Goal: Communication & Community: Connect with others

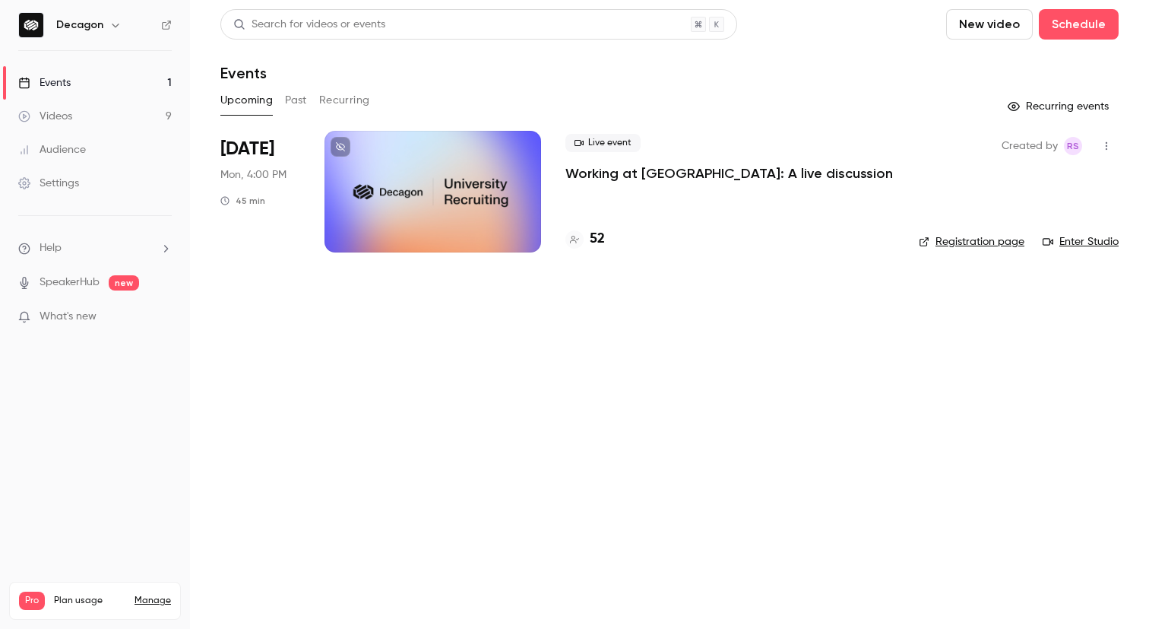
click at [623, 170] on p "Working at [GEOGRAPHIC_DATA]: A live discussion" at bounding box center [730, 173] width 328 height 18
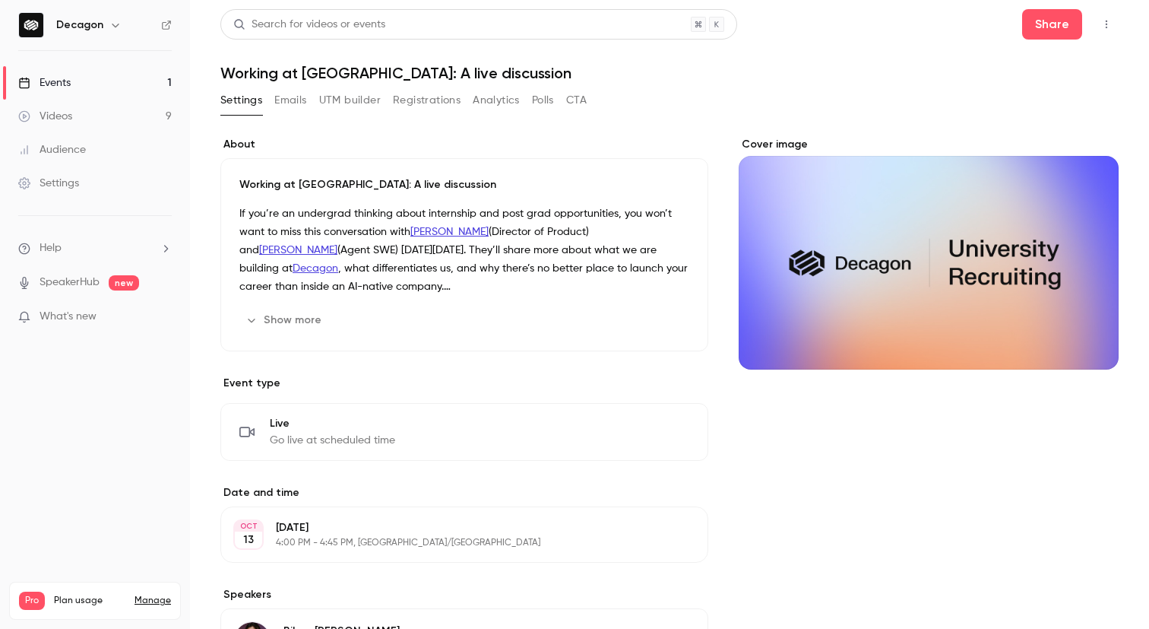
click at [1107, 30] on button "button" at bounding box center [1107, 24] width 24 height 24
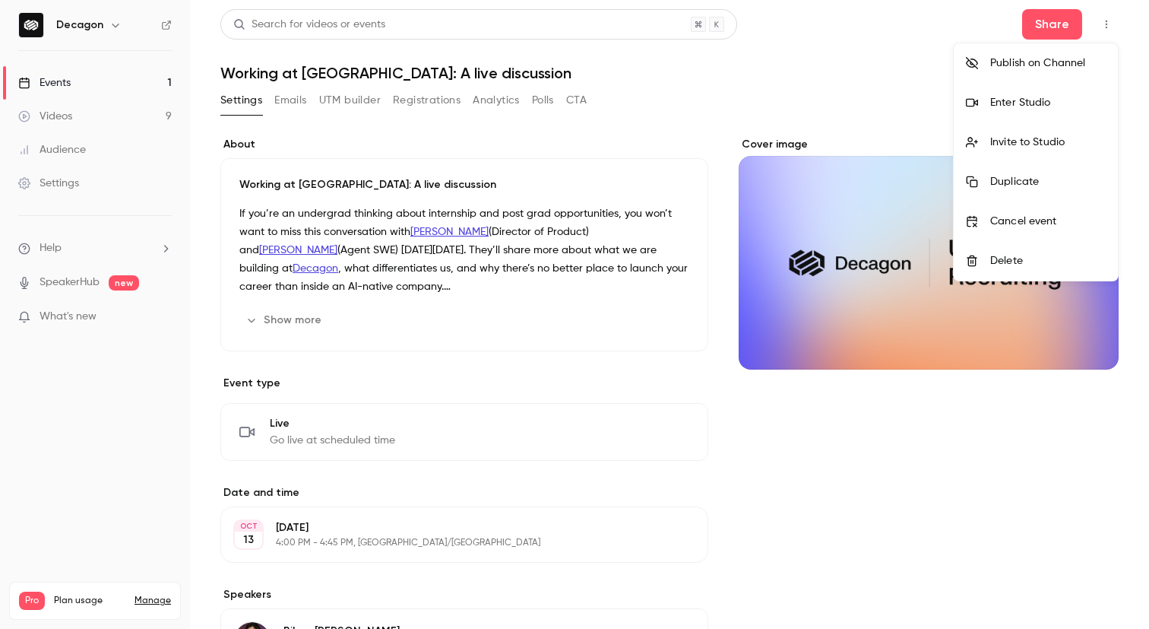
click at [1028, 100] on div "Enter Studio" at bounding box center [1048, 102] width 116 height 15
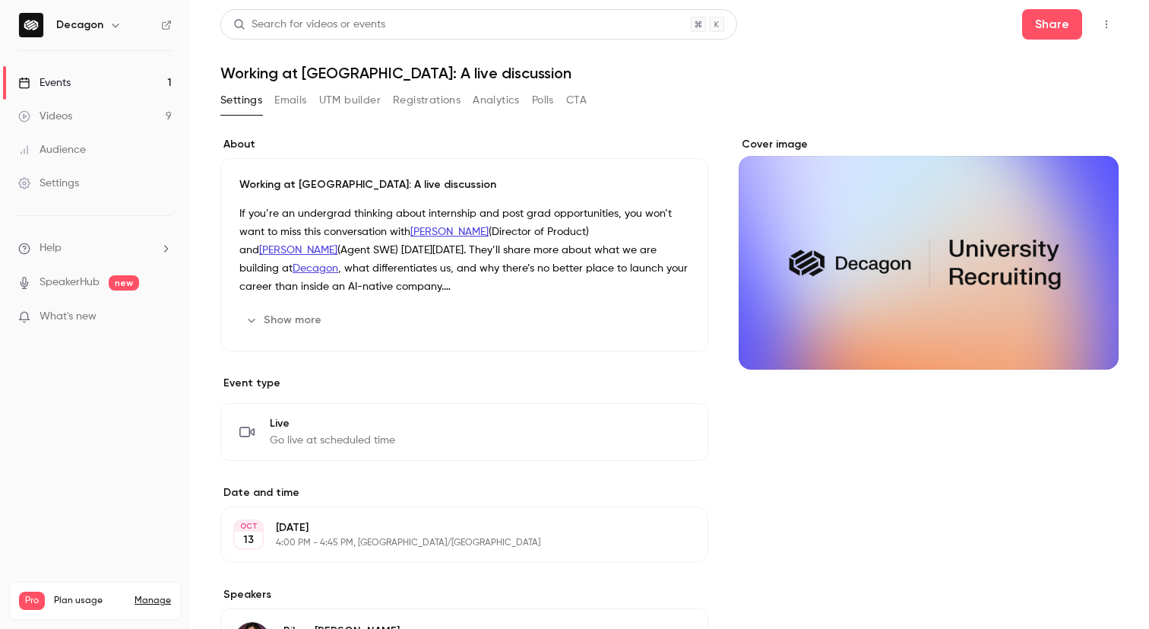
click at [1102, 17] on button "button" at bounding box center [1107, 24] width 24 height 24
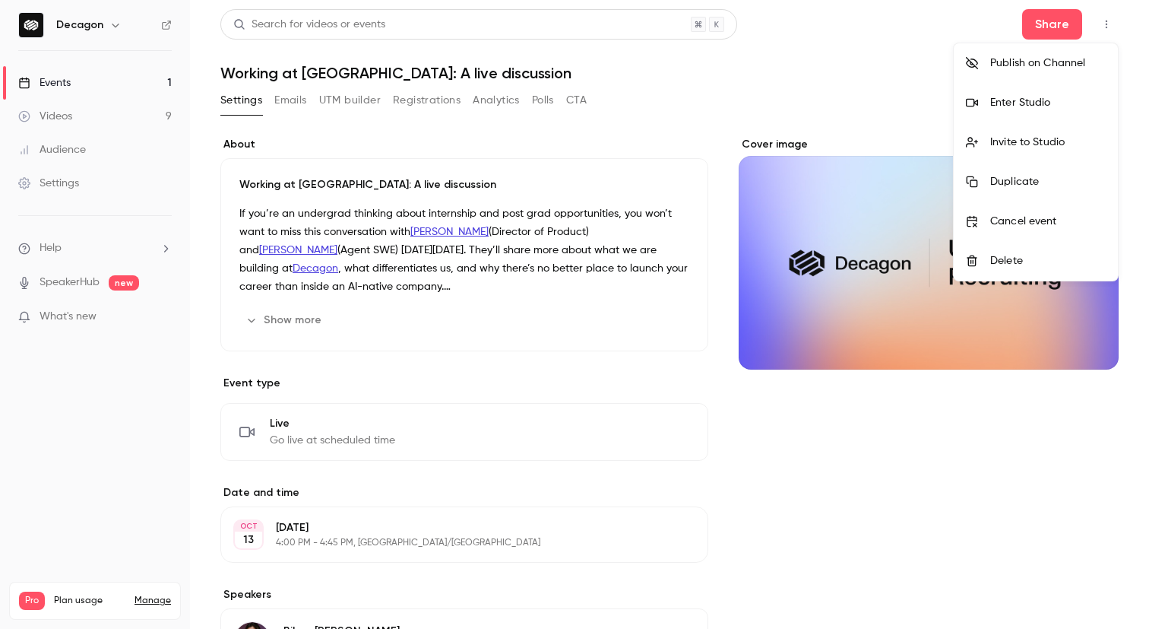
click at [1098, 135] on div "Invite to Studio" at bounding box center [1048, 142] width 116 height 15
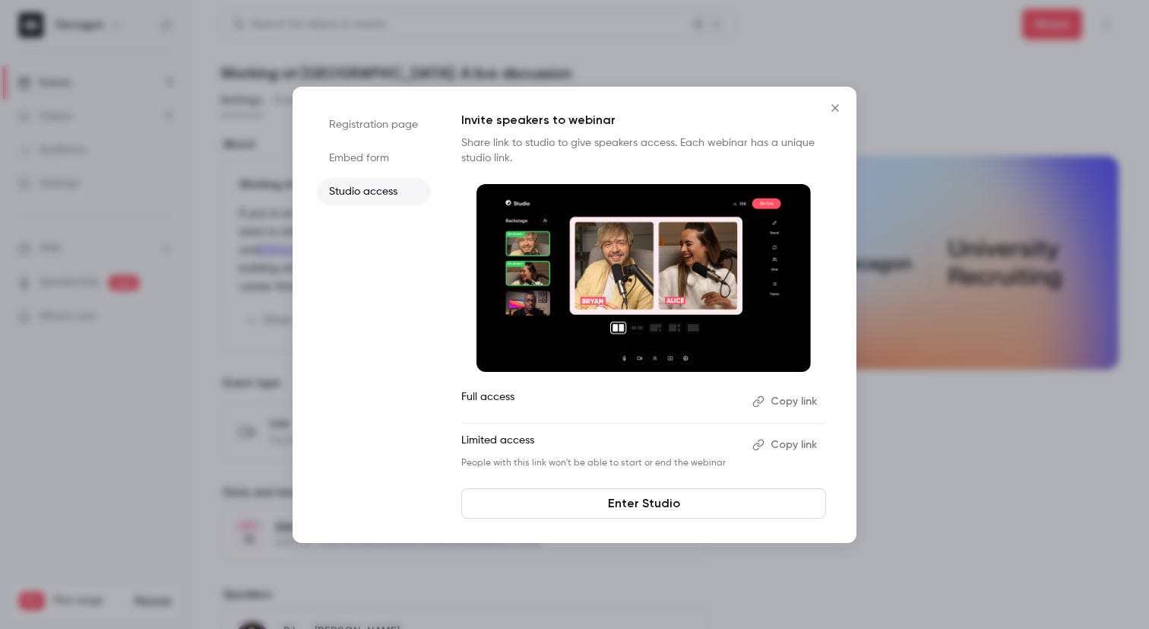
click at [794, 397] on button "Copy link" at bounding box center [786, 401] width 80 height 24
click at [382, 162] on li "Embed form" at bounding box center [374, 157] width 114 height 27
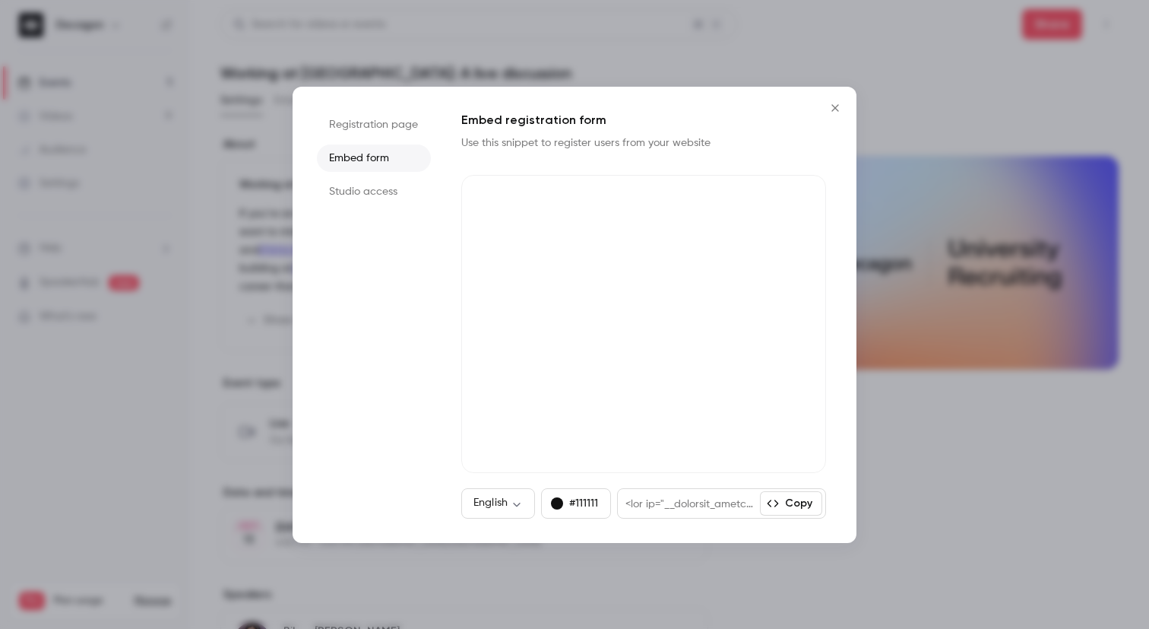
click at [388, 125] on li "Registration page" at bounding box center [374, 124] width 114 height 27
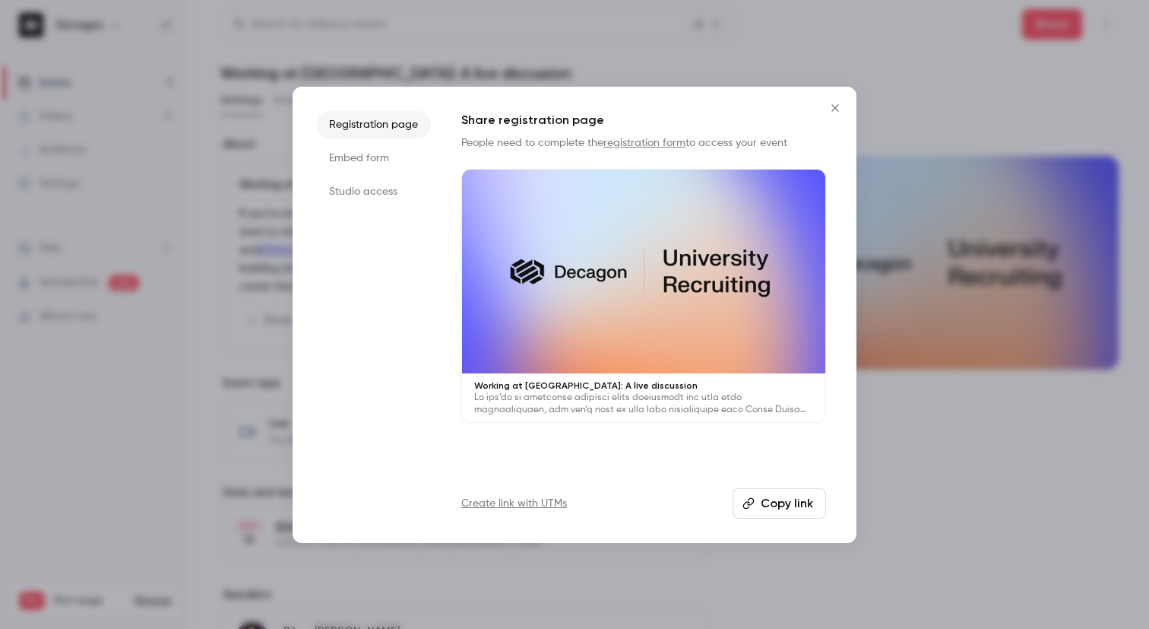
click at [366, 185] on li "Studio access" at bounding box center [374, 191] width 114 height 27
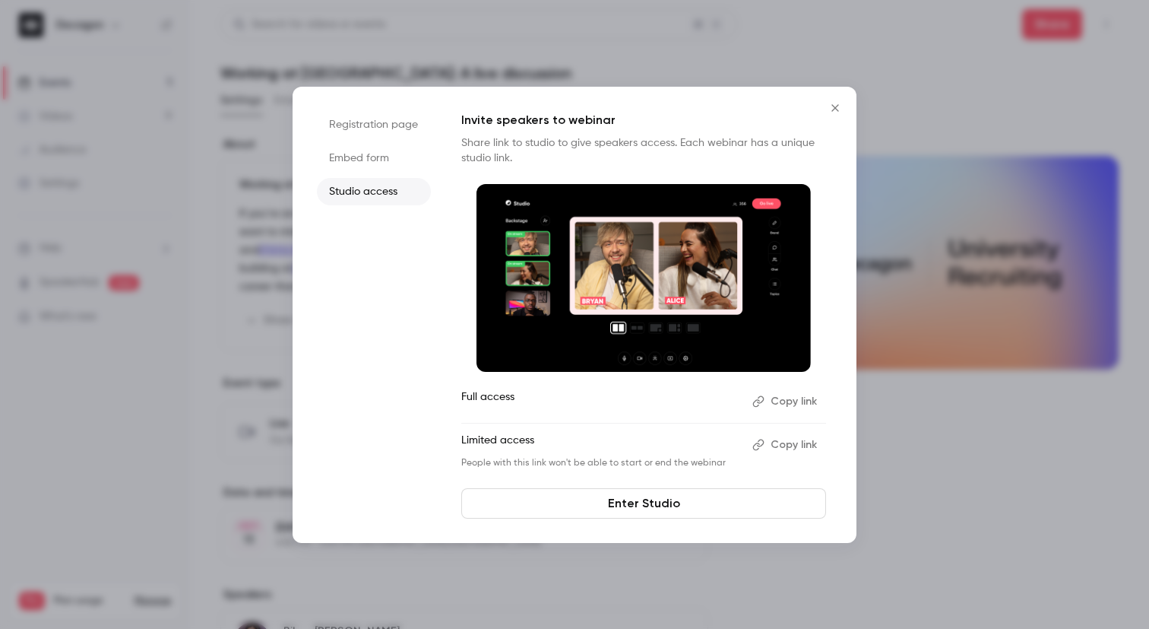
click at [836, 105] on icon "Close" at bounding box center [835, 108] width 18 height 12
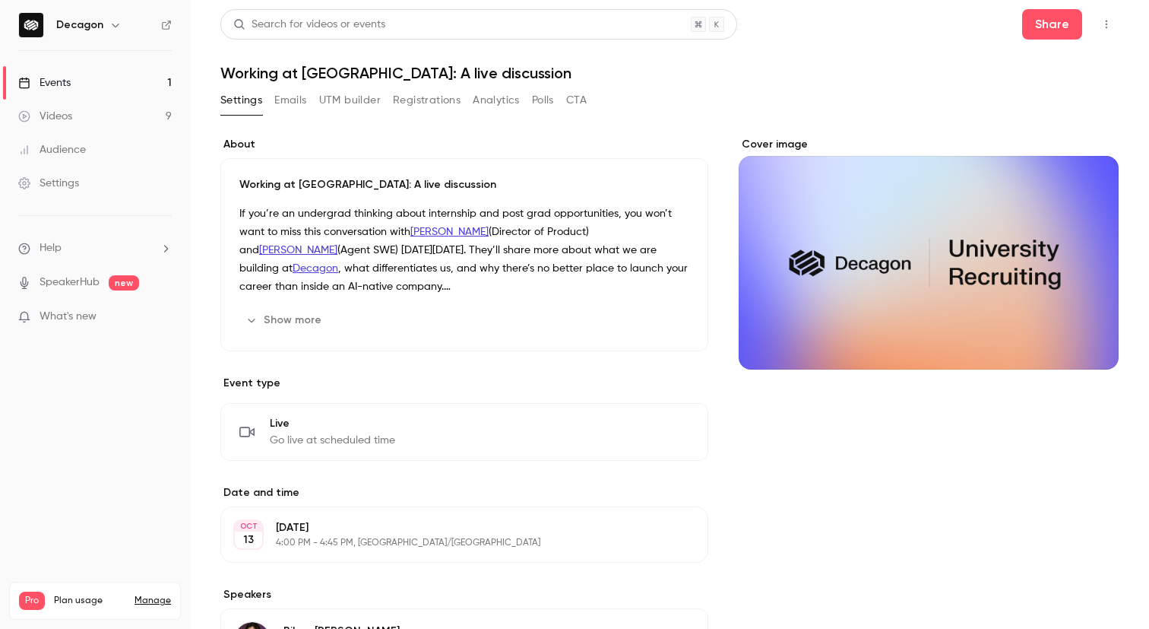
click at [1106, 27] on icon "button" at bounding box center [1107, 25] width 2 height 8
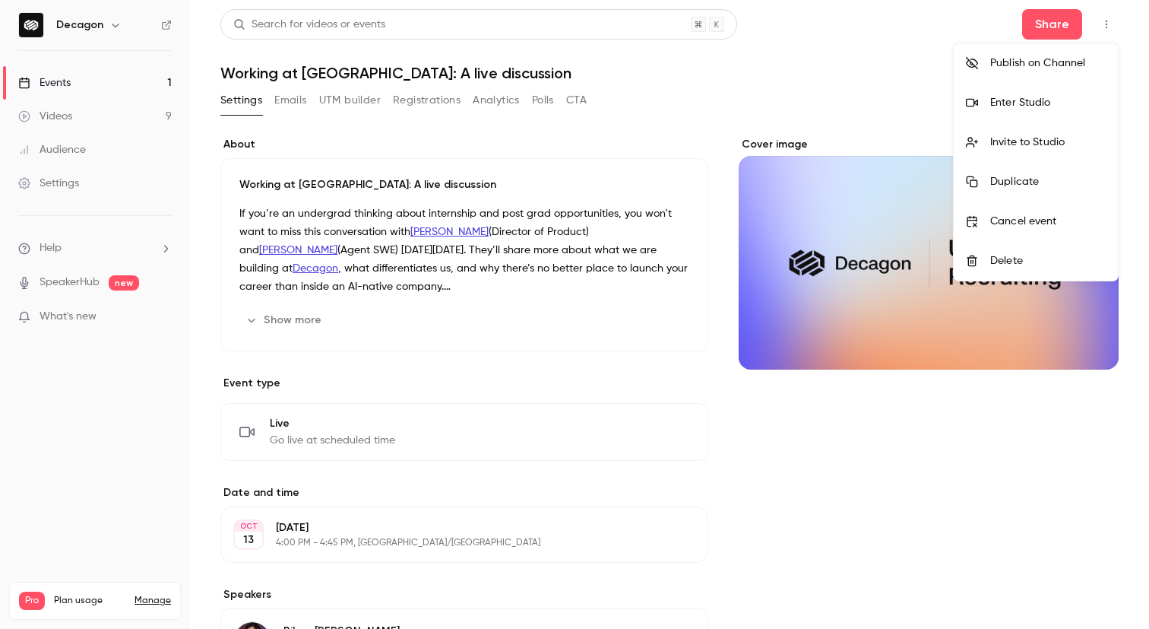
click at [1030, 106] on div "Enter Studio" at bounding box center [1048, 102] width 116 height 15
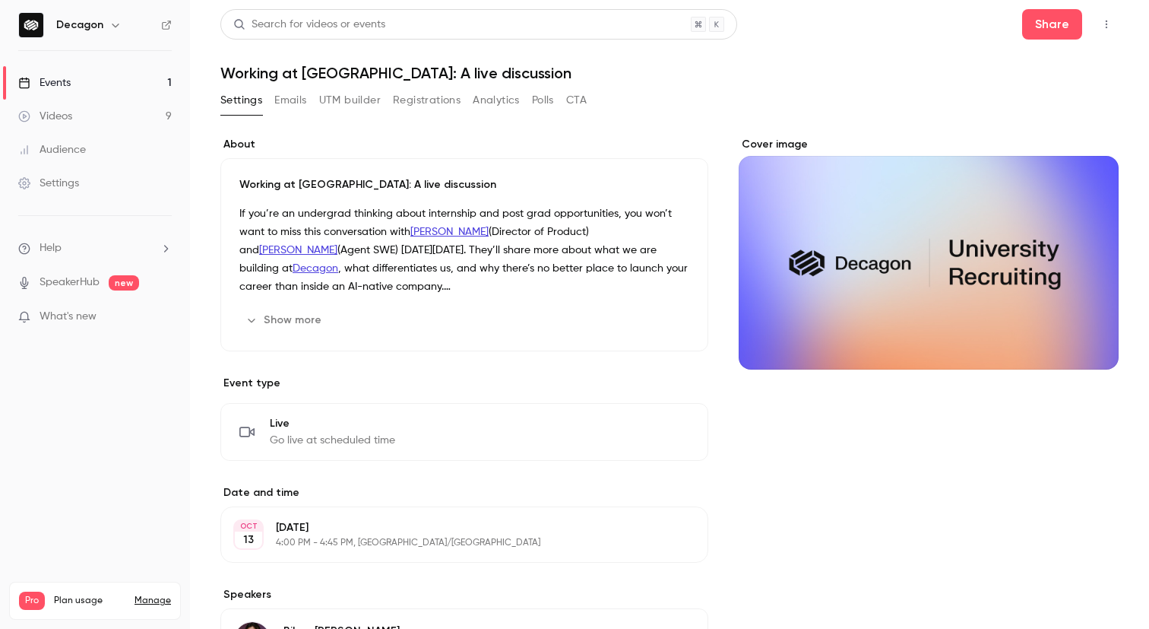
click at [87, 122] on link "Videos 9" at bounding box center [95, 116] width 190 height 33
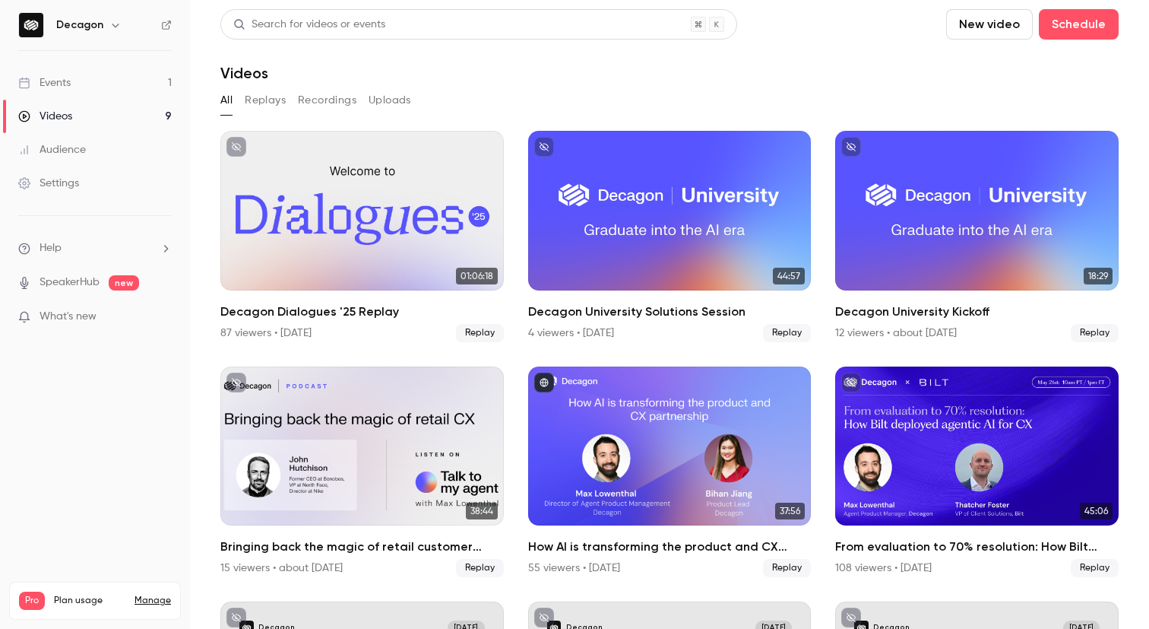
click at [337, 97] on button "Recordings" at bounding box center [327, 100] width 59 height 24
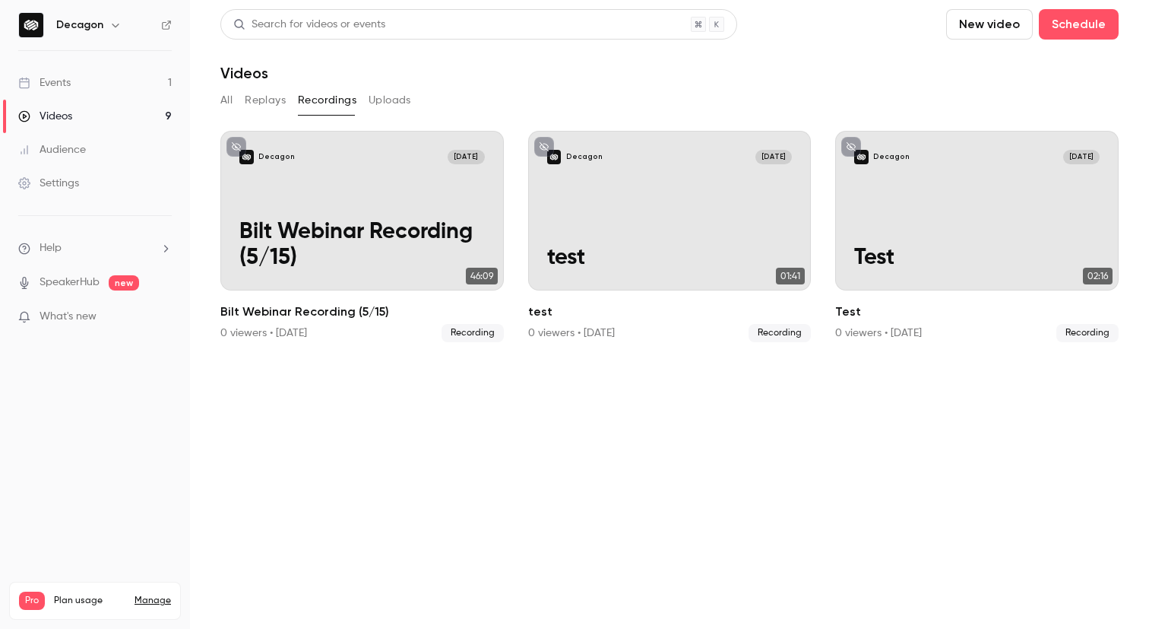
click at [68, 89] on div "Events" at bounding box center [44, 82] width 52 height 15
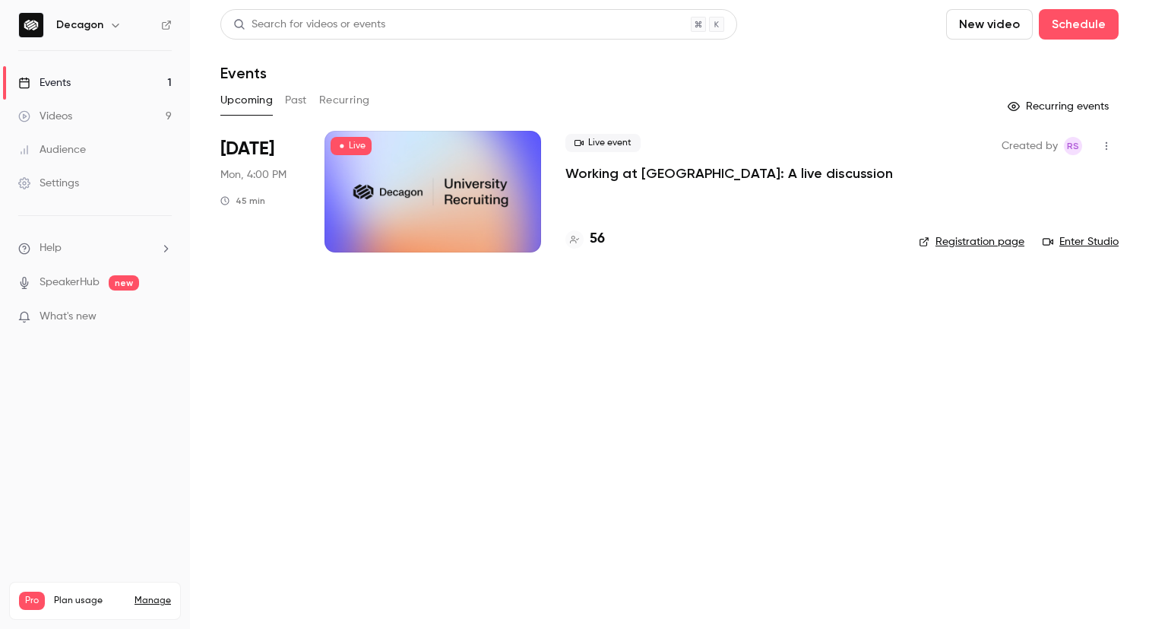
click at [600, 233] on h4 "56" at bounding box center [597, 239] width 15 height 21
